Goal: Information Seeking & Learning: Learn about a topic

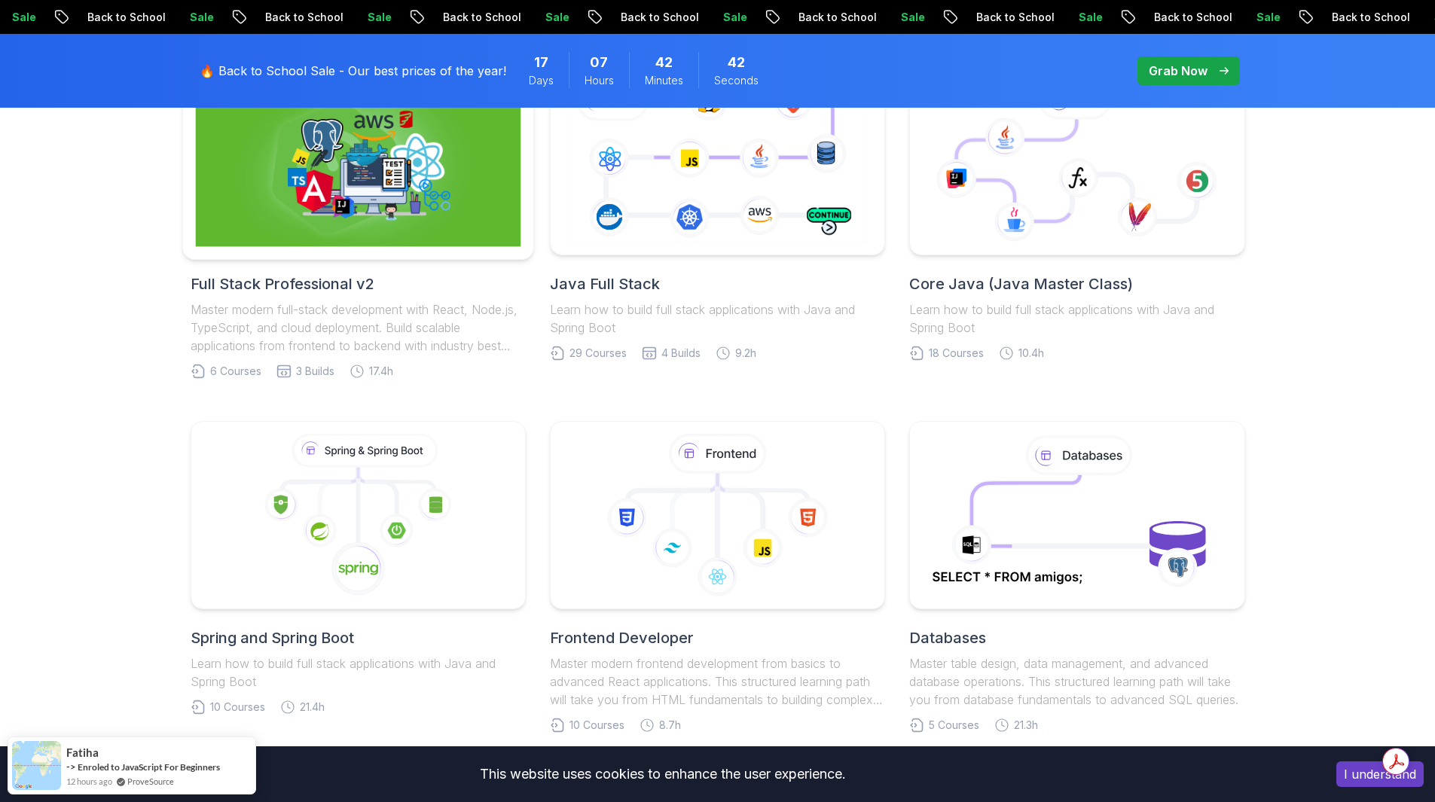
scroll to position [527, 0]
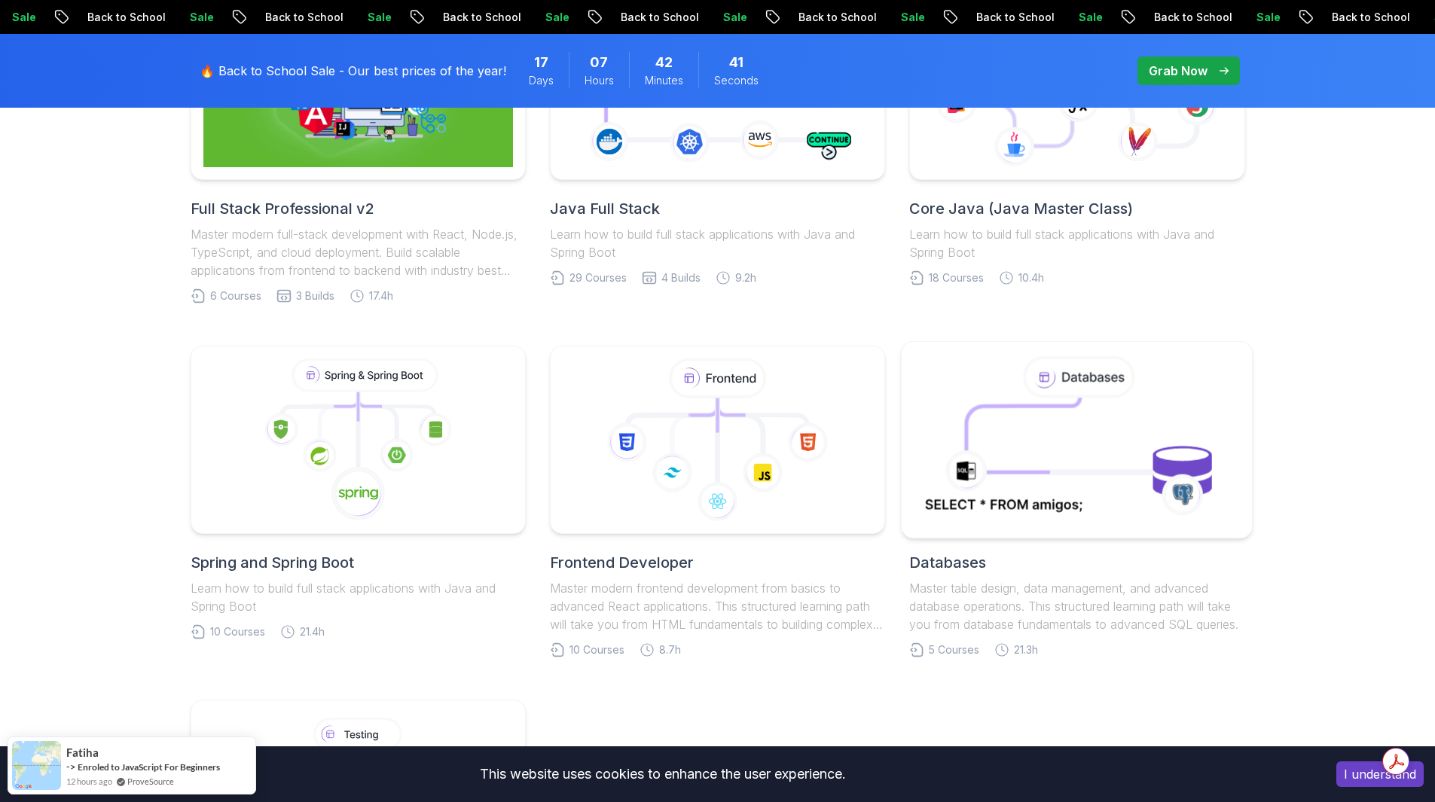
click at [978, 449] on icon at bounding box center [1077, 439] width 318 height 171
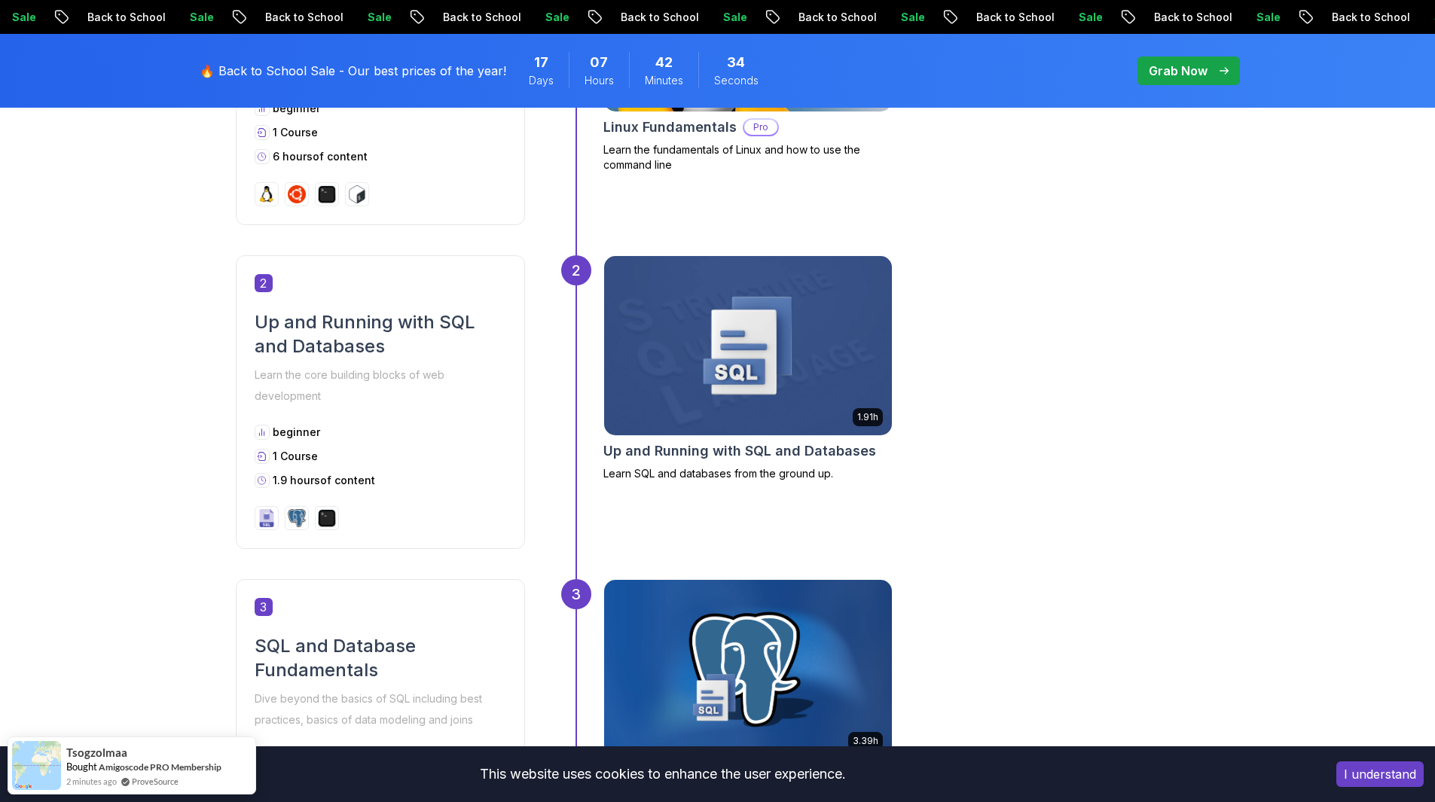
scroll to position [1130, 0]
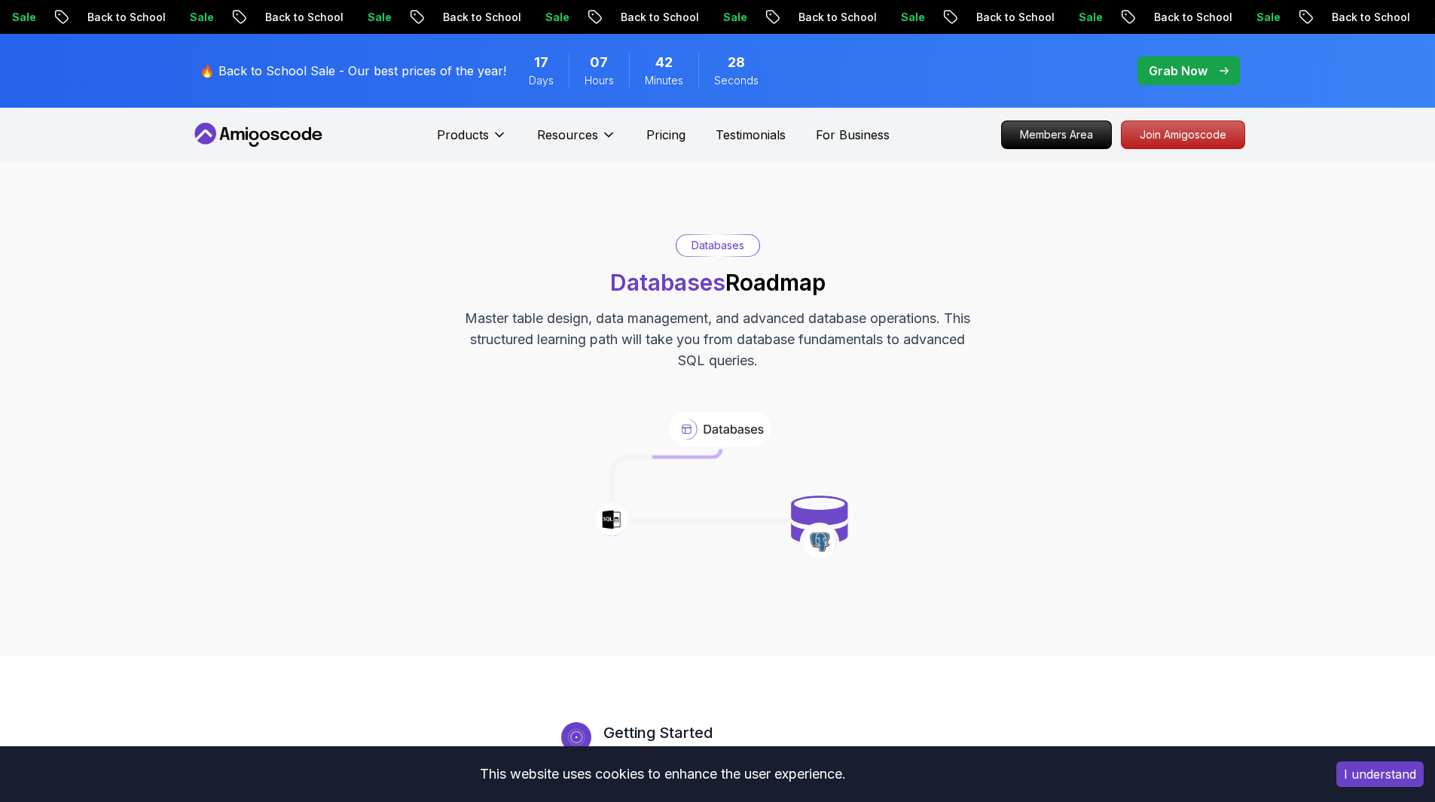
scroll to position [753, 0]
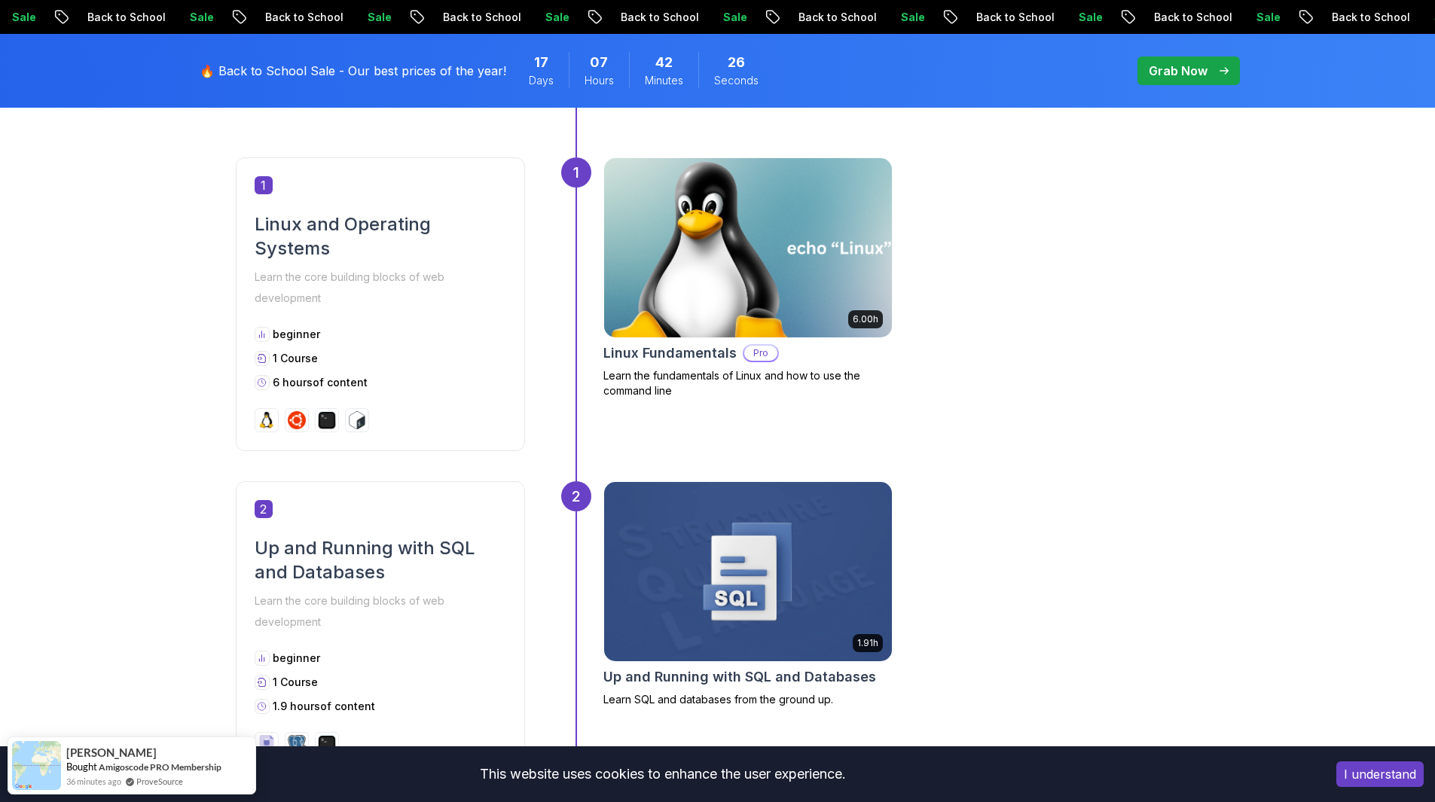
click at [868, 280] on img at bounding box center [747, 248] width 302 height 188
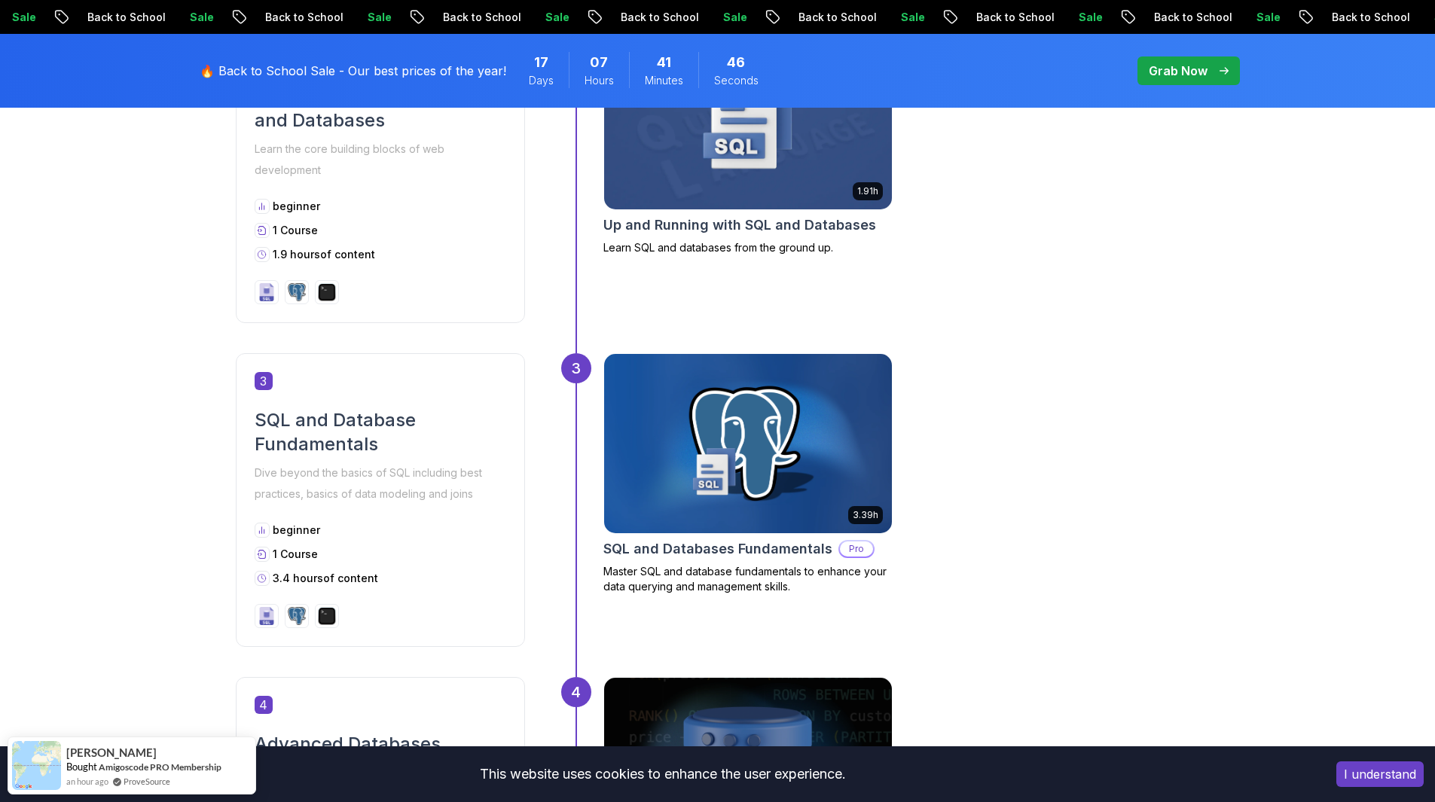
scroll to position [904, 0]
